Goal: Task Accomplishment & Management: Manage account settings

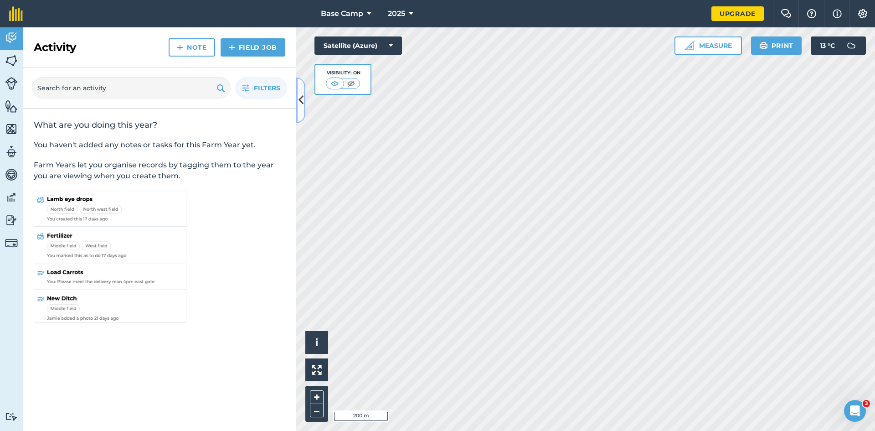
click at [303, 101] on icon at bounding box center [301, 100] width 5 height 16
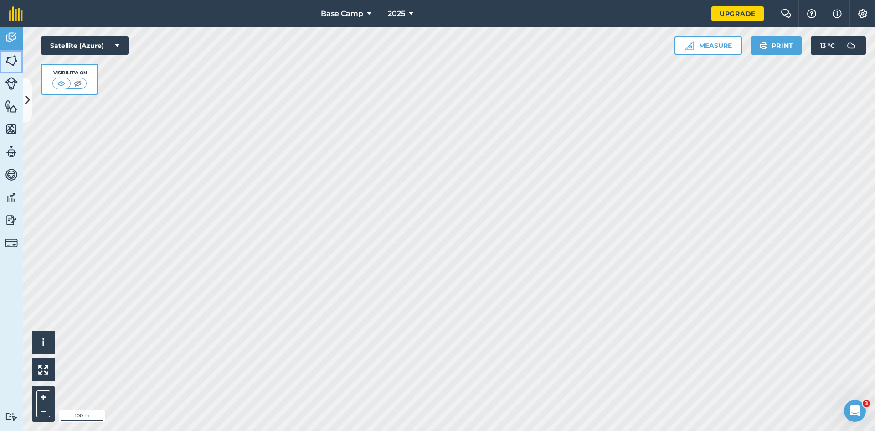
click at [12, 59] on img at bounding box center [11, 61] width 13 height 14
click at [7, 35] on img at bounding box center [11, 38] width 13 height 14
click at [8, 61] on img at bounding box center [11, 61] width 13 height 14
click at [26, 100] on icon at bounding box center [27, 100] width 5 height 16
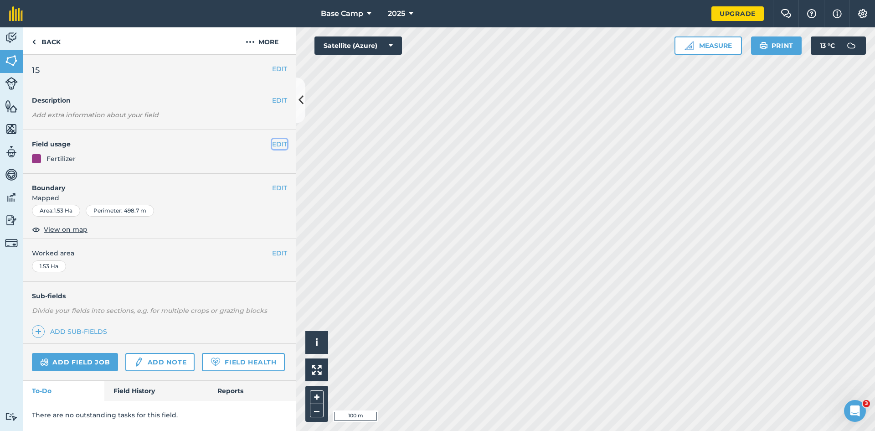
click at [280, 145] on button "EDIT" at bounding box center [279, 144] width 15 height 10
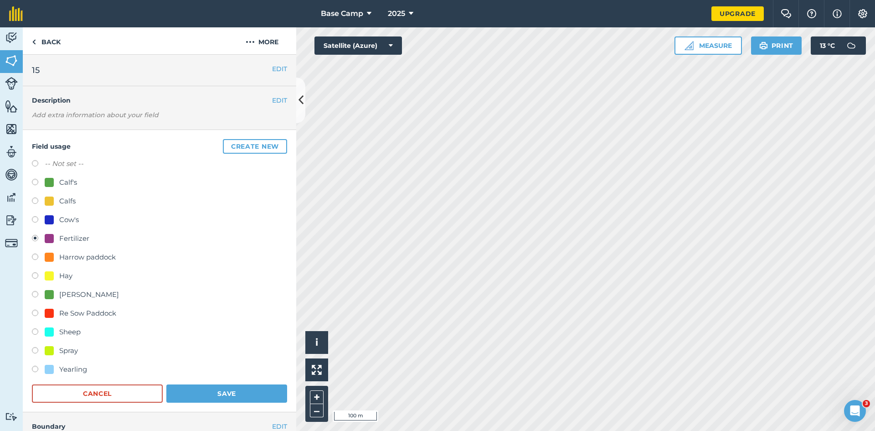
click at [35, 351] on label at bounding box center [38, 351] width 13 height 9
radio input "true"
radio input "false"
click at [224, 396] on button "Save" at bounding box center [226, 393] width 121 height 18
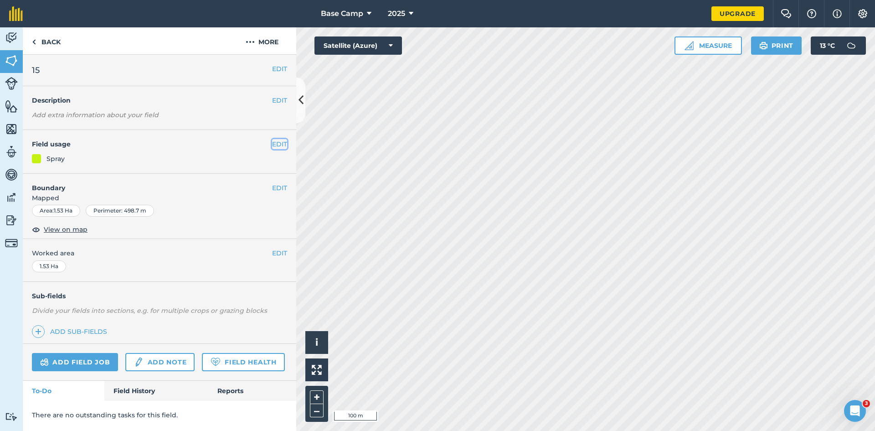
drag, startPoint x: 285, startPoint y: 143, endPoint x: 283, endPoint y: 149, distance: 6.2
click at [285, 144] on button "EDIT" at bounding box center [279, 144] width 15 height 10
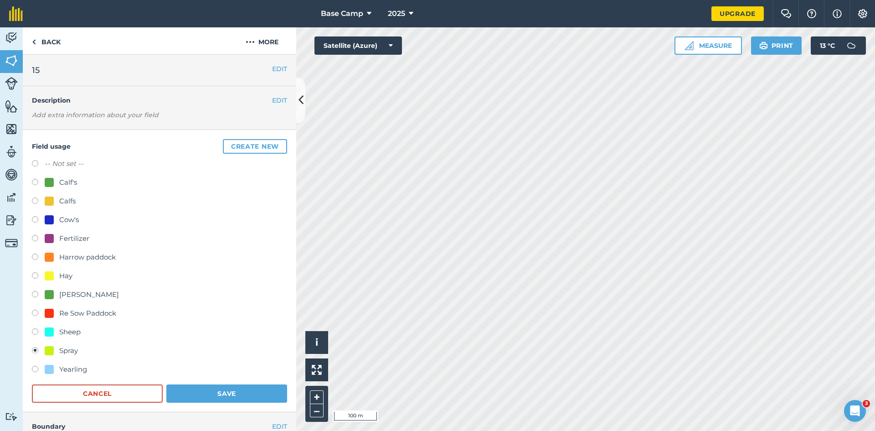
click at [37, 238] on label at bounding box center [38, 239] width 13 height 9
radio input "true"
radio input "false"
click at [234, 399] on button "Save" at bounding box center [226, 393] width 121 height 18
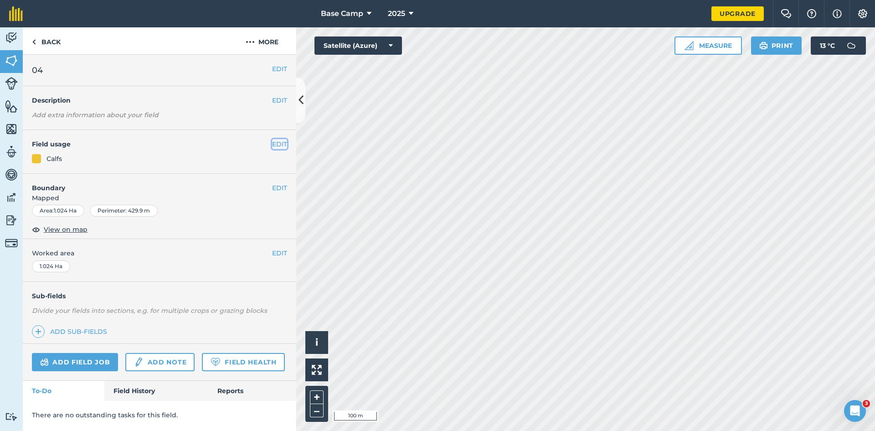
click at [275, 141] on button "EDIT" at bounding box center [279, 144] width 15 height 10
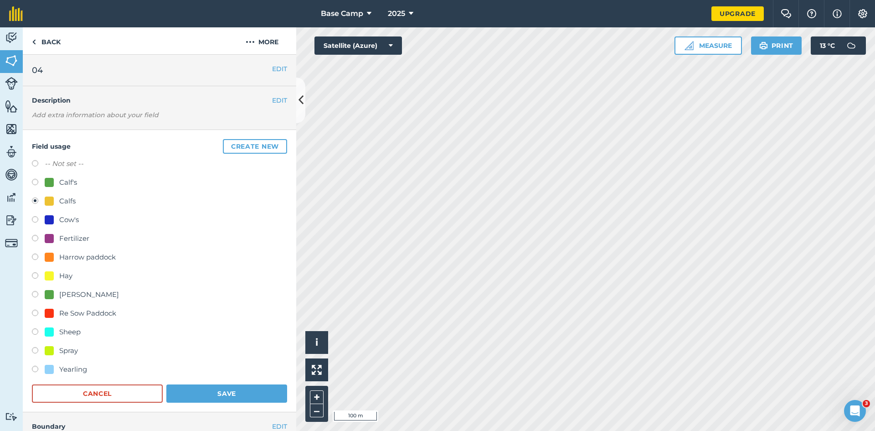
click at [35, 238] on label at bounding box center [38, 239] width 13 height 9
radio input "true"
radio input "false"
click at [237, 390] on button "Save" at bounding box center [226, 393] width 121 height 18
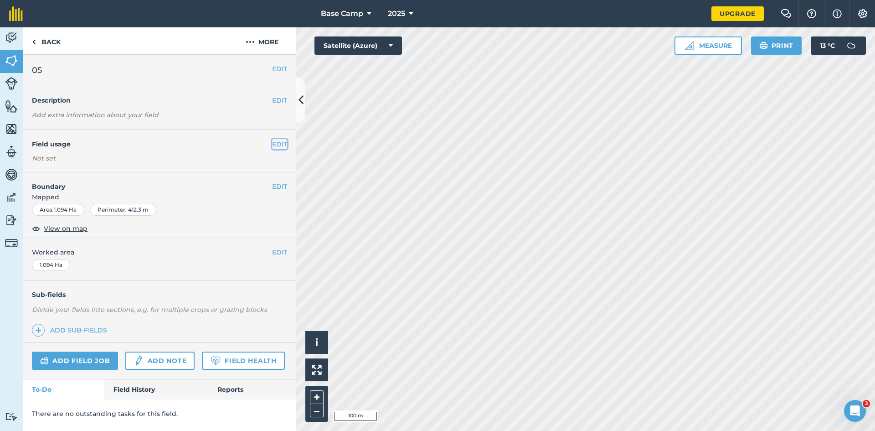
click at [280, 145] on button "EDIT" at bounding box center [279, 144] width 15 height 10
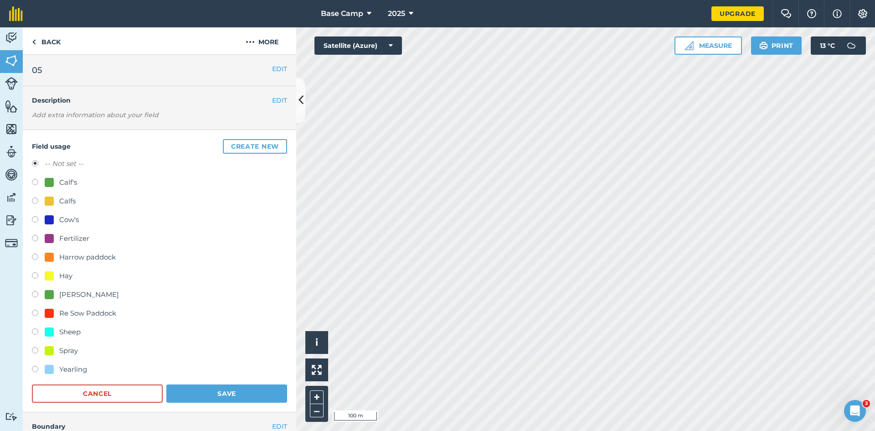
click at [55, 241] on div "Fertilizer" at bounding box center [67, 238] width 45 height 11
radio input "true"
radio input "false"
click at [239, 391] on button "Save" at bounding box center [226, 393] width 121 height 18
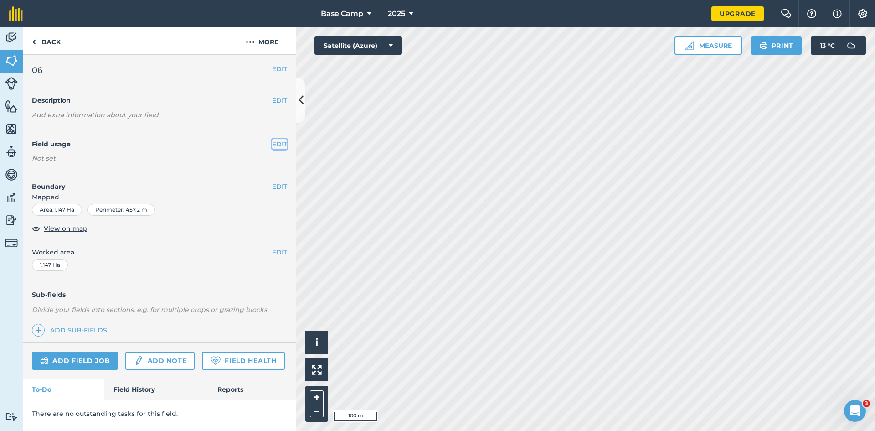
click at [278, 145] on button "EDIT" at bounding box center [279, 144] width 15 height 10
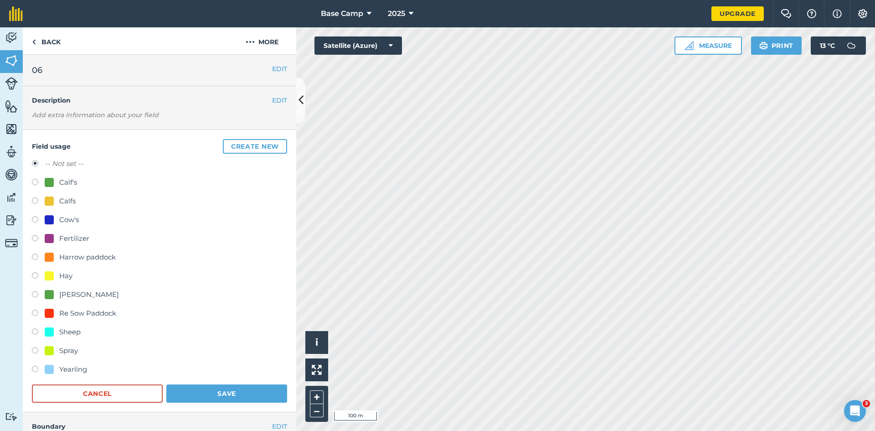
click at [37, 241] on label at bounding box center [38, 239] width 13 height 9
radio input "true"
radio input "false"
click at [253, 399] on button "Save" at bounding box center [226, 393] width 121 height 18
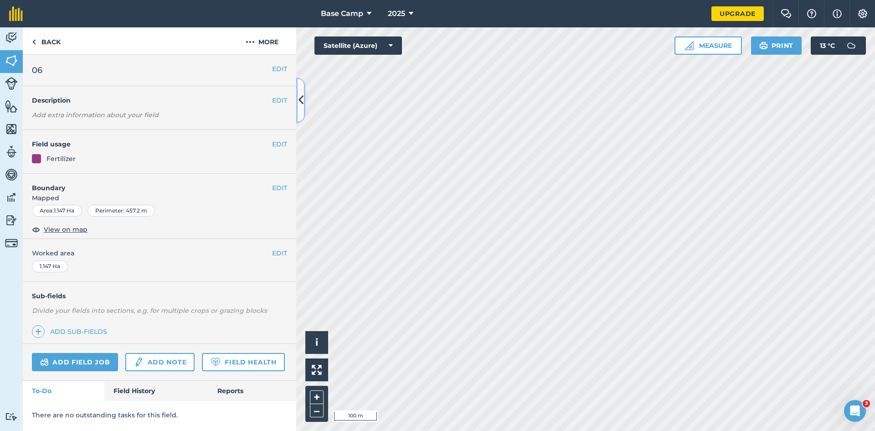
click at [301, 97] on icon at bounding box center [301, 100] width 5 height 16
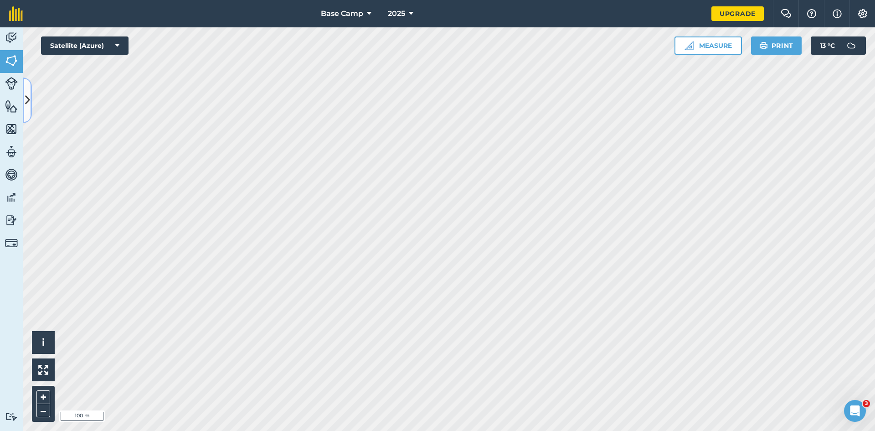
click at [28, 102] on icon at bounding box center [27, 100] width 5 height 16
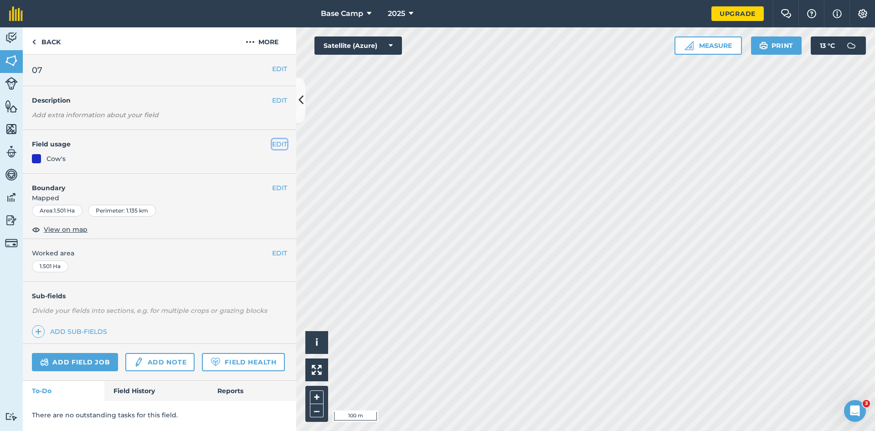
click at [280, 145] on button "EDIT" at bounding box center [279, 144] width 15 height 10
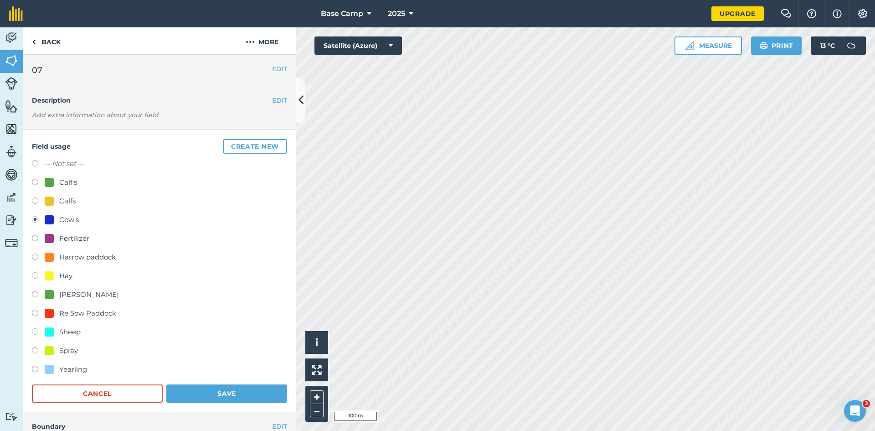
click at [37, 162] on label at bounding box center [38, 164] width 13 height 9
radio input "true"
radio input "false"
click at [237, 402] on button "Save" at bounding box center [226, 393] width 121 height 18
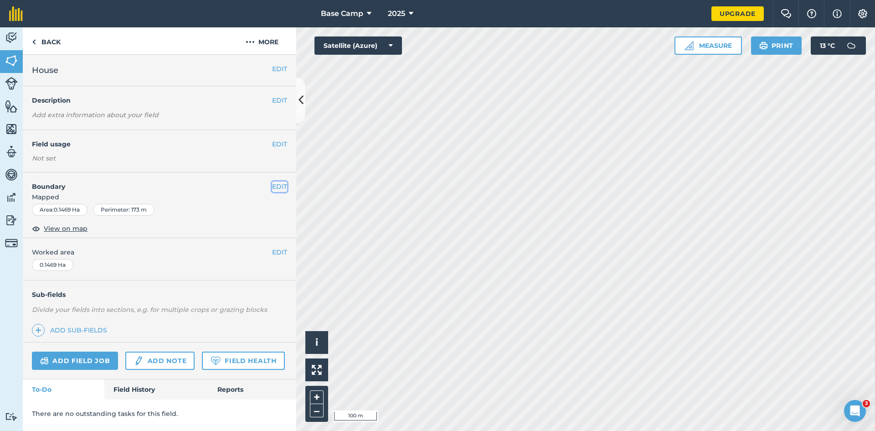
click at [284, 186] on button "EDIT" at bounding box center [279, 186] width 15 height 10
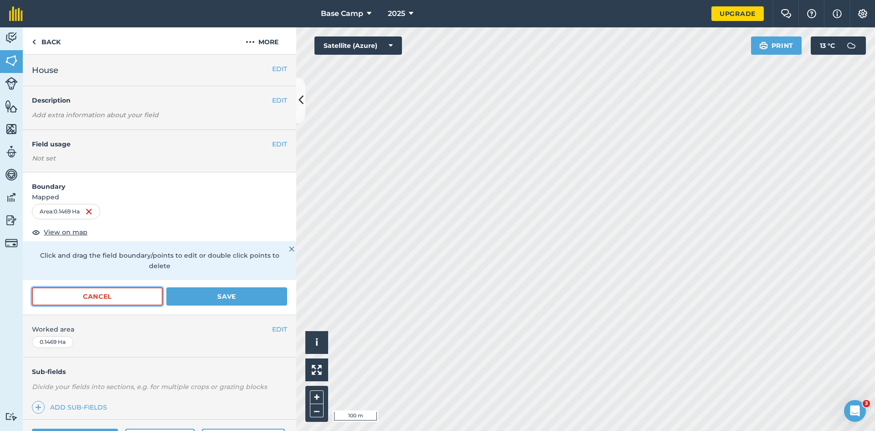
click at [130, 293] on button "Cancel" at bounding box center [97, 296] width 131 height 18
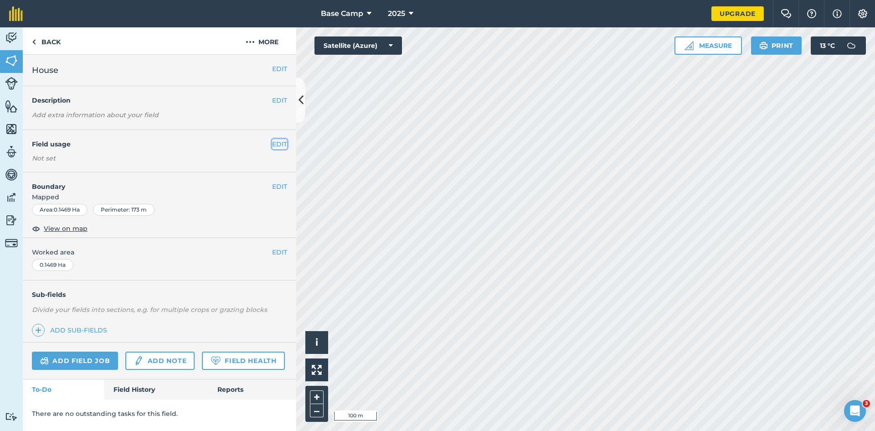
click at [278, 145] on button "EDIT" at bounding box center [279, 144] width 15 height 10
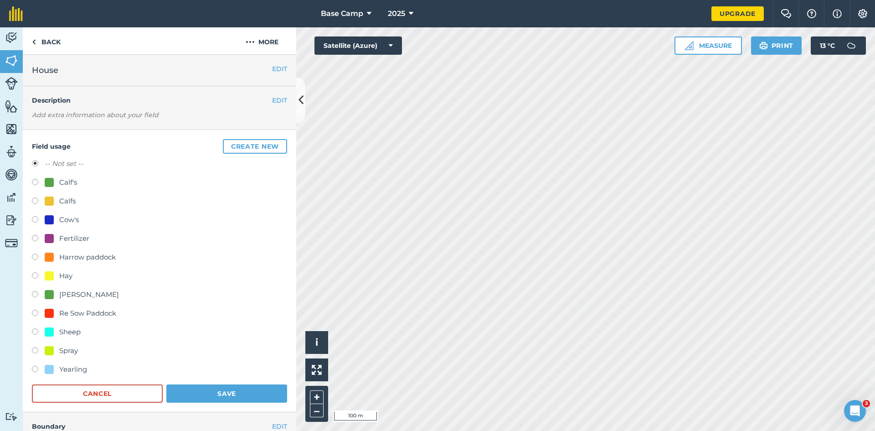
click at [64, 333] on div "Sheep" at bounding box center [69, 331] width 21 height 11
radio input "true"
radio input "false"
click at [246, 396] on button "Save" at bounding box center [226, 393] width 121 height 18
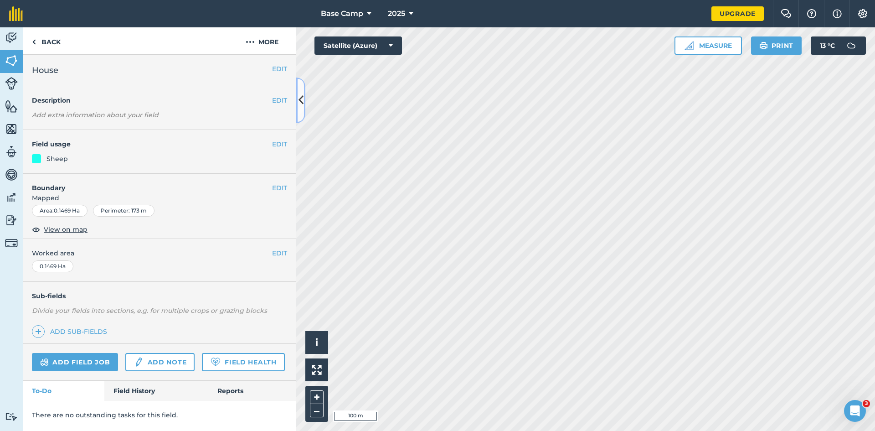
click at [300, 96] on icon at bounding box center [301, 100] width 5 height 16
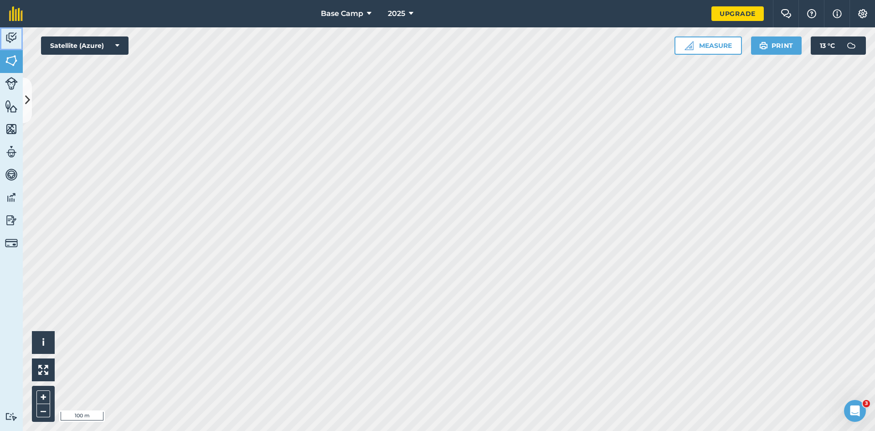
click at [14, 41] on img at bounding box center [11, 38] width 13 height 14
click at [10, 62] on img at bounding box center [11, 61] width 13 height 14
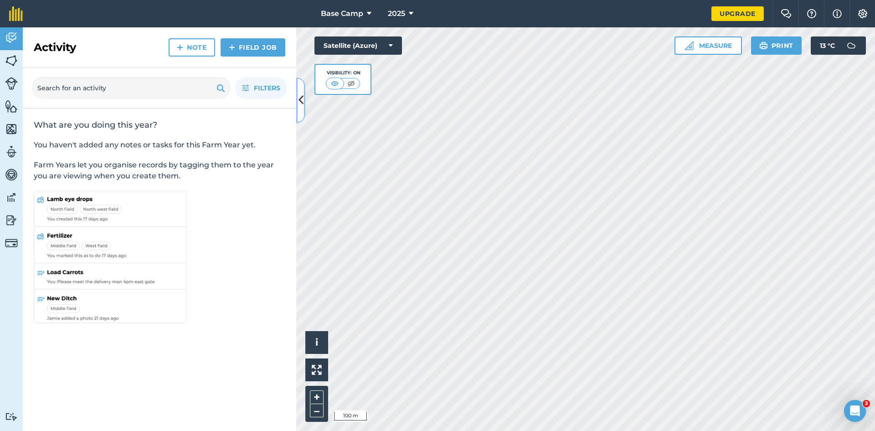
click at [300, 109] on button at bounding box center [300, 100] width 9 height 46
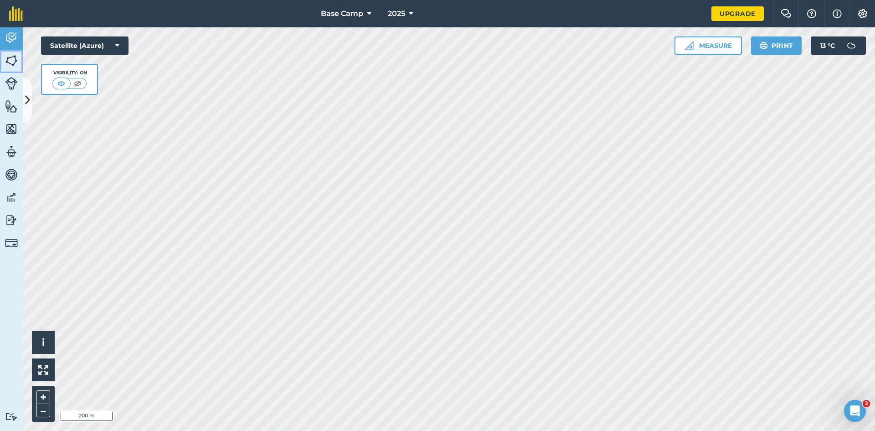
drag, startPoint x: 300, startPoint y: 109, endPoint x: 9, endPoint y: 62, distance: 295.1
click at [8, 59] on img at bounding box center [11, 61] width 13 height 14
